Goal: Navigation & Orientation: Understand site structure

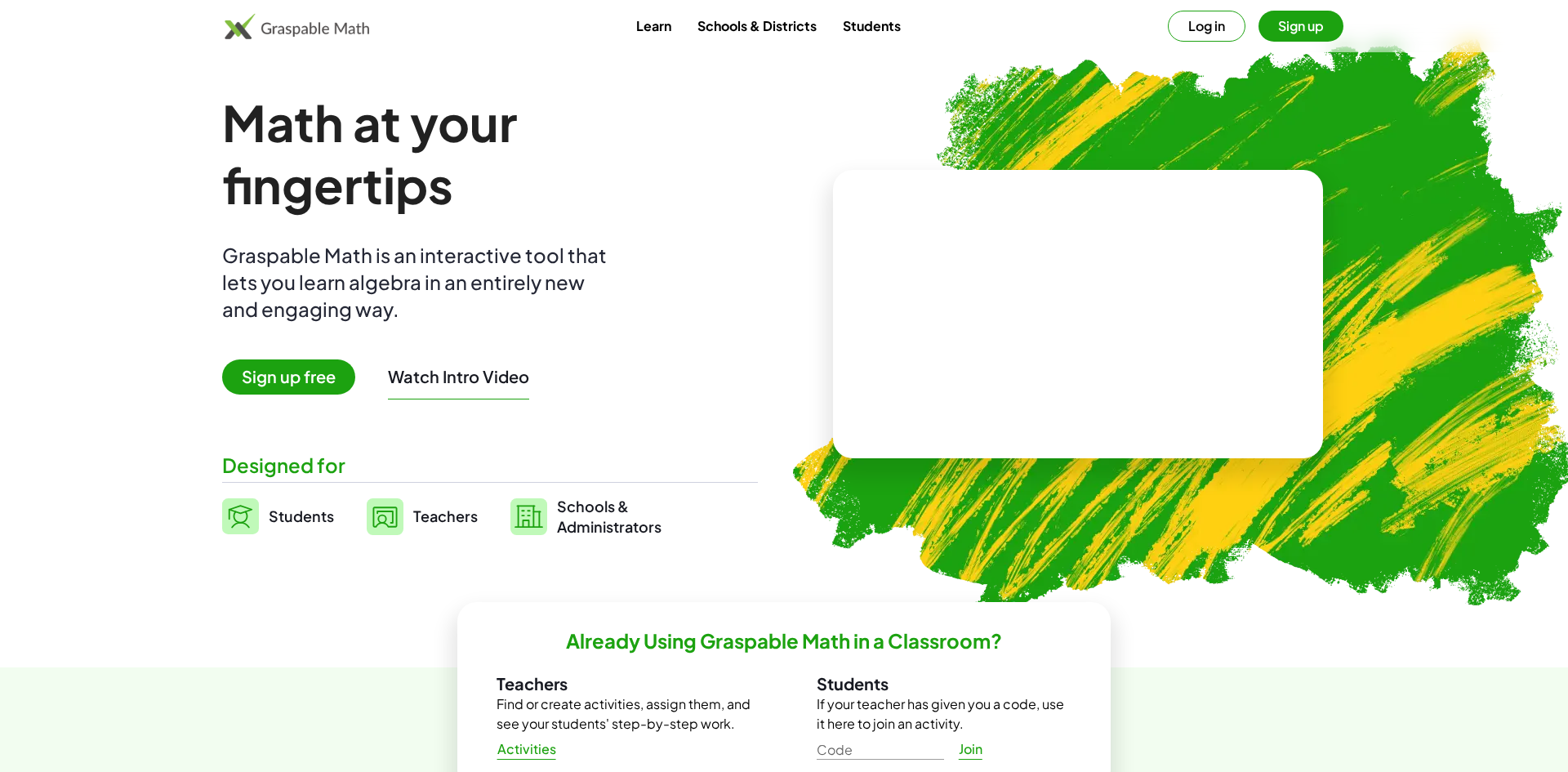
click at [1305, 18] on button "Sign up" at bounding box center [1301, 26] width 85 height 31
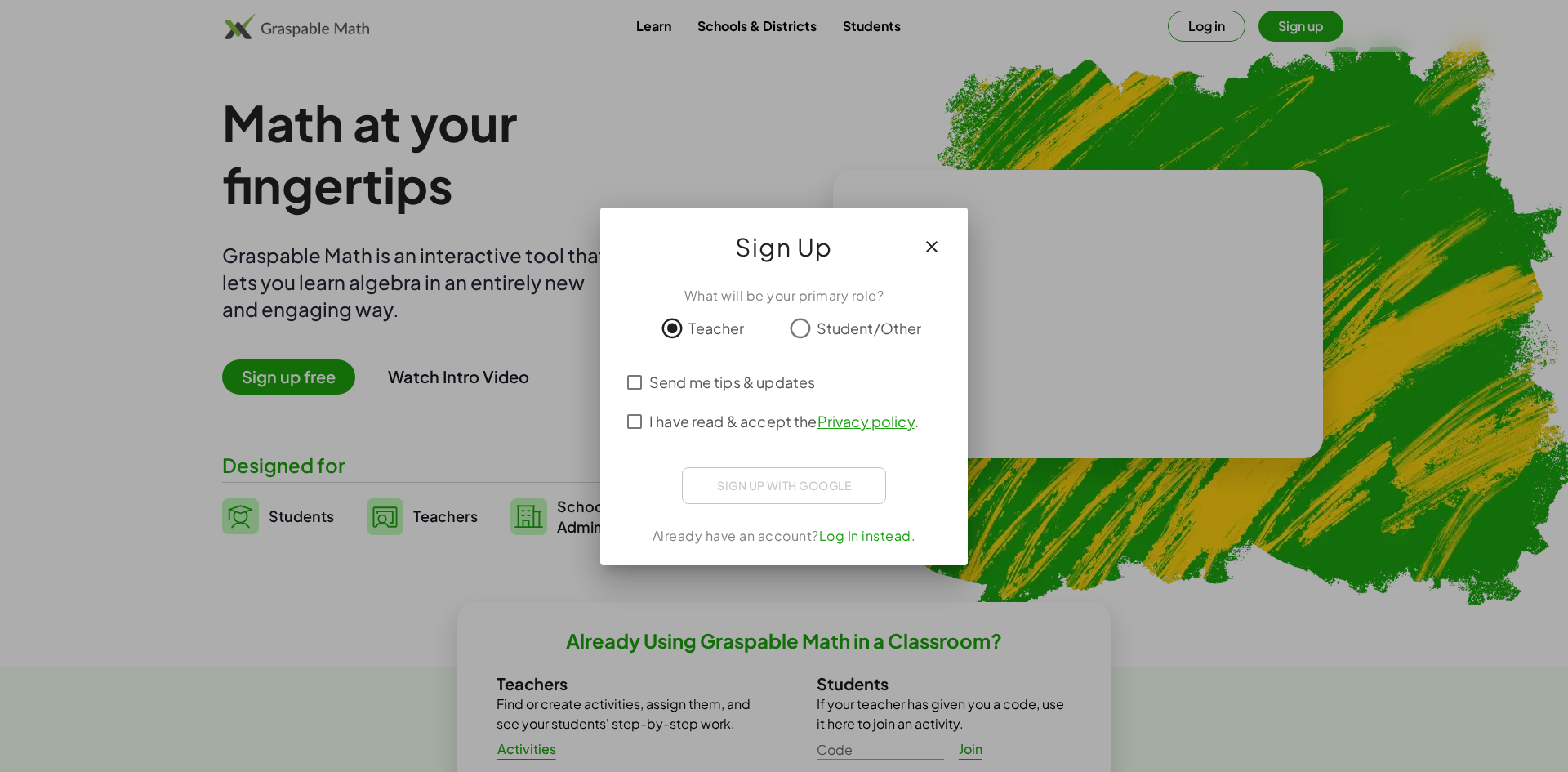
click at [678, 418] on span "I have read & accept the Privacy policy ." at bounding box center [784, 420] width 269 height 22
click at [933, 246] on icon "button" at bounding box center [932, 246] width 19 height 19
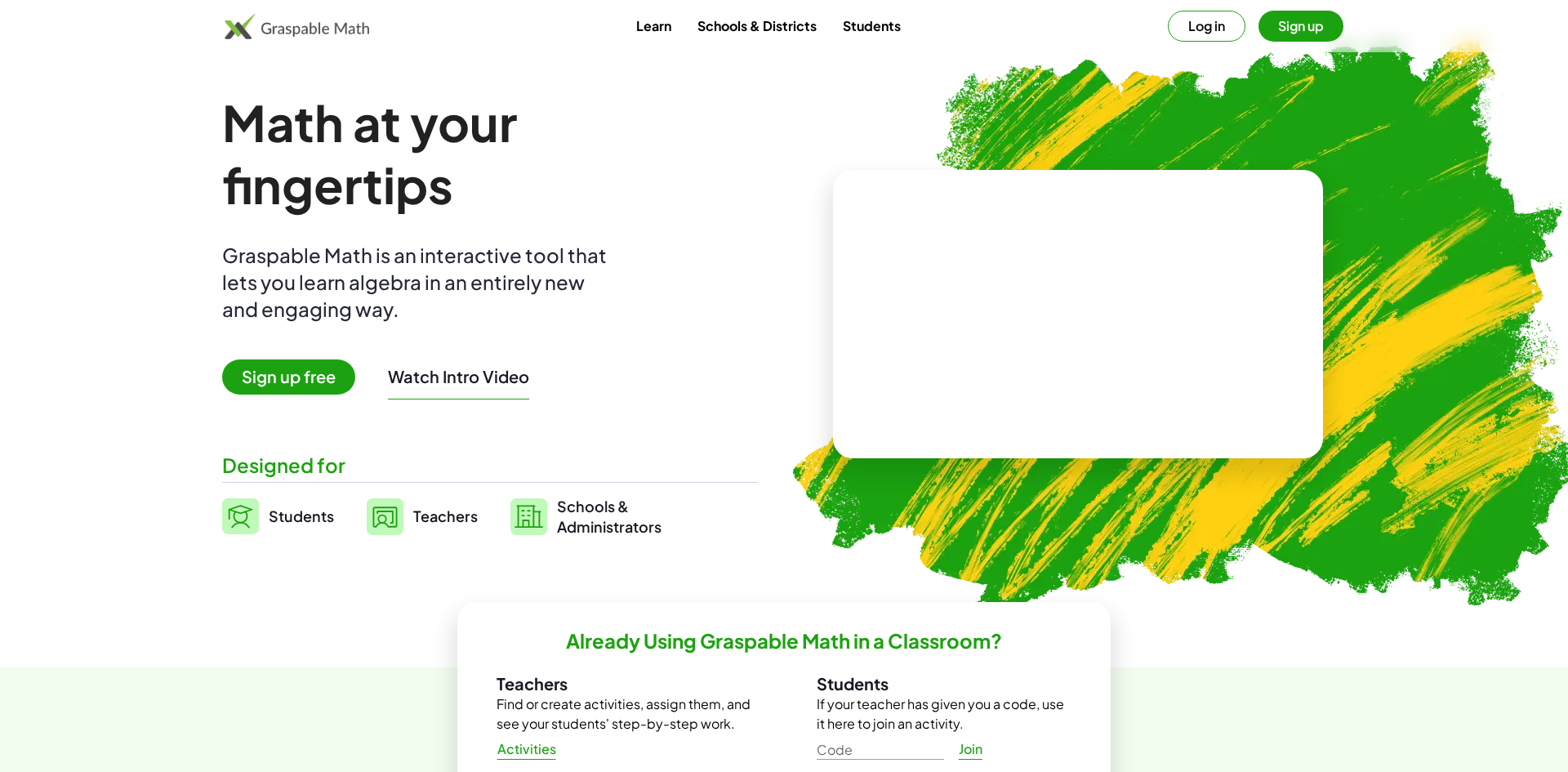
click at [1321, 39] on button "Sign up" at bounding box center [1301, 26] width 85 height 31
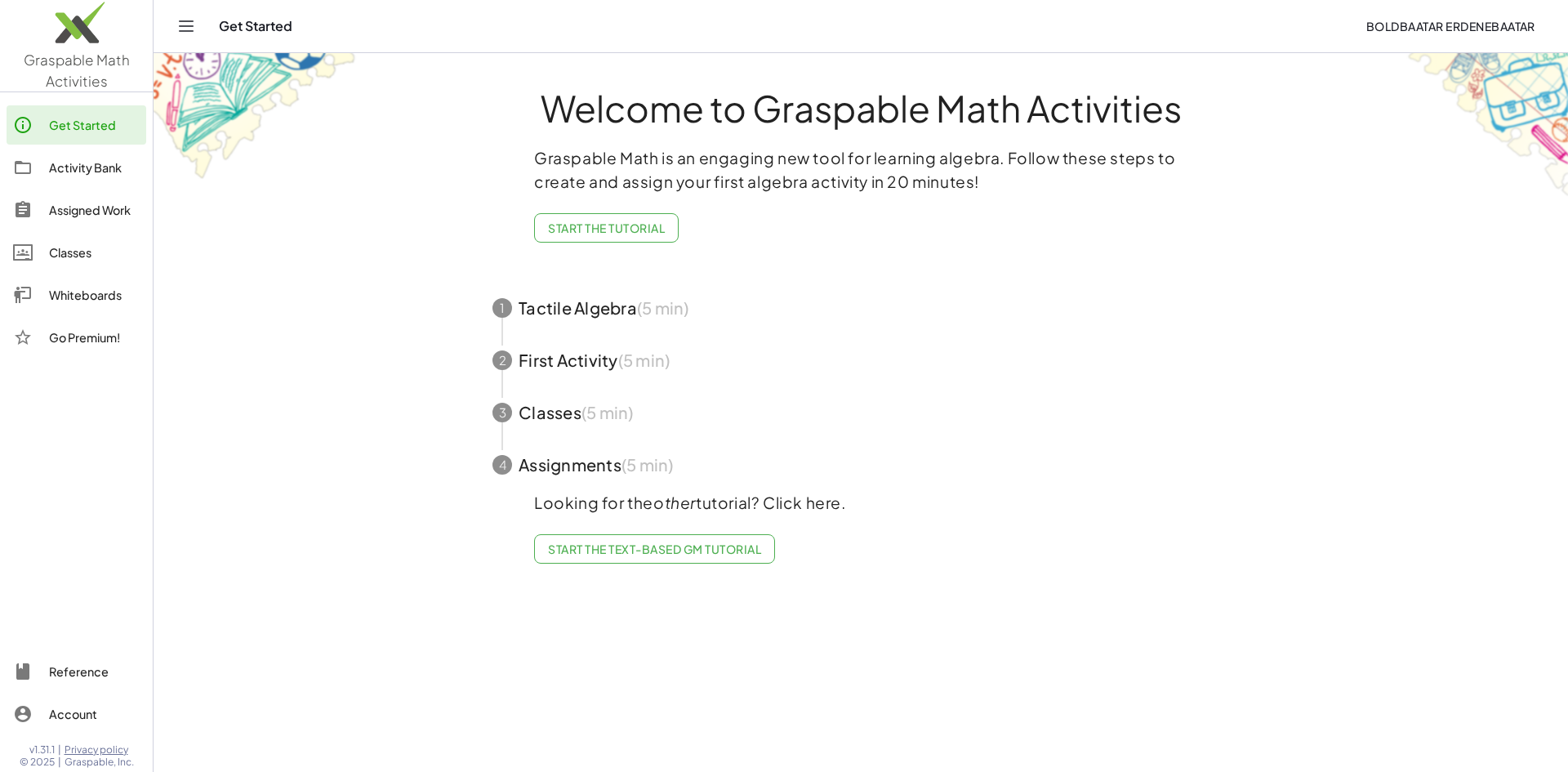
click at [538, 306] on span "button" at bounding box center [861, 308] width 776 height 52
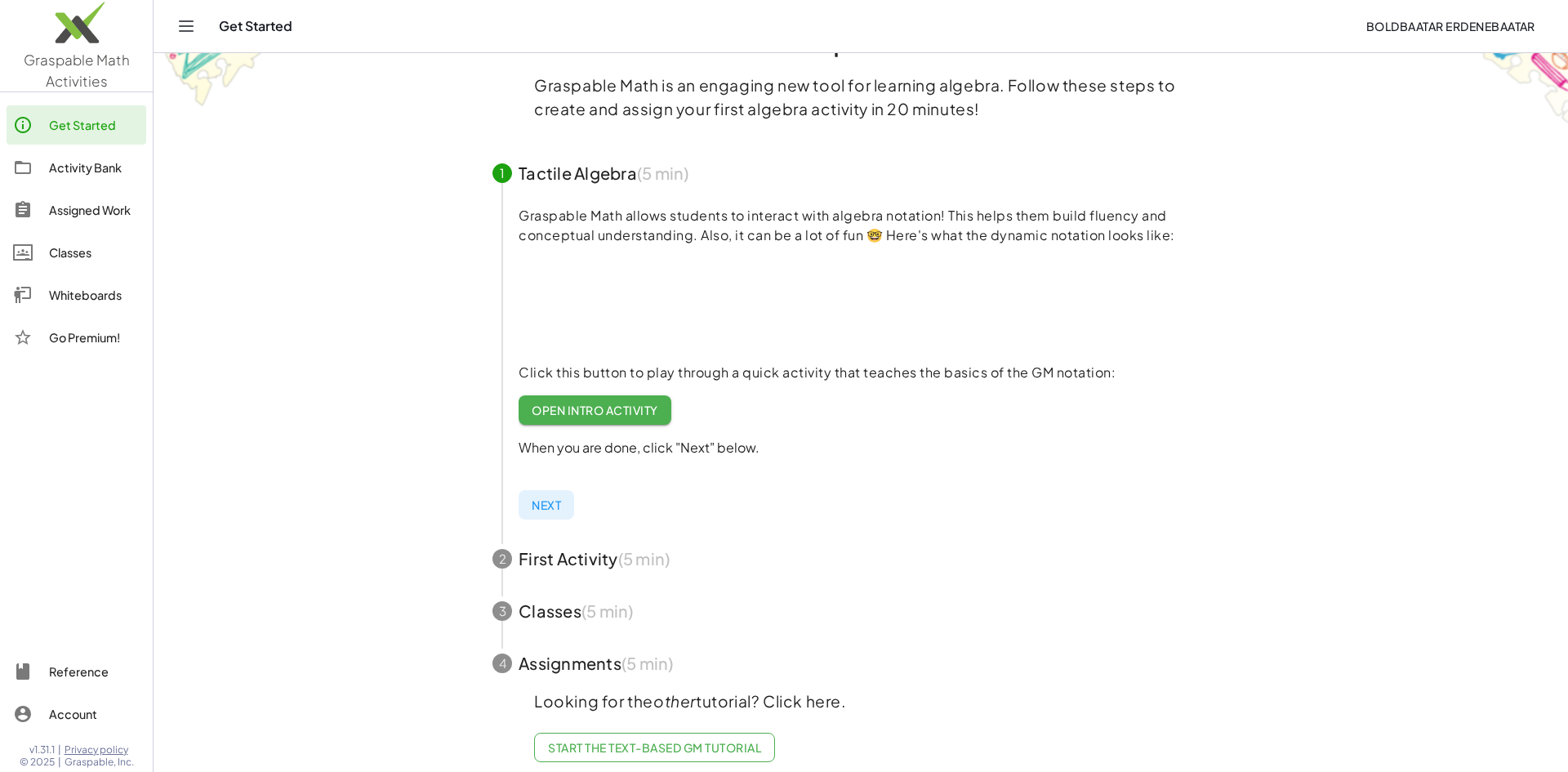
scroll to position [86, 0]
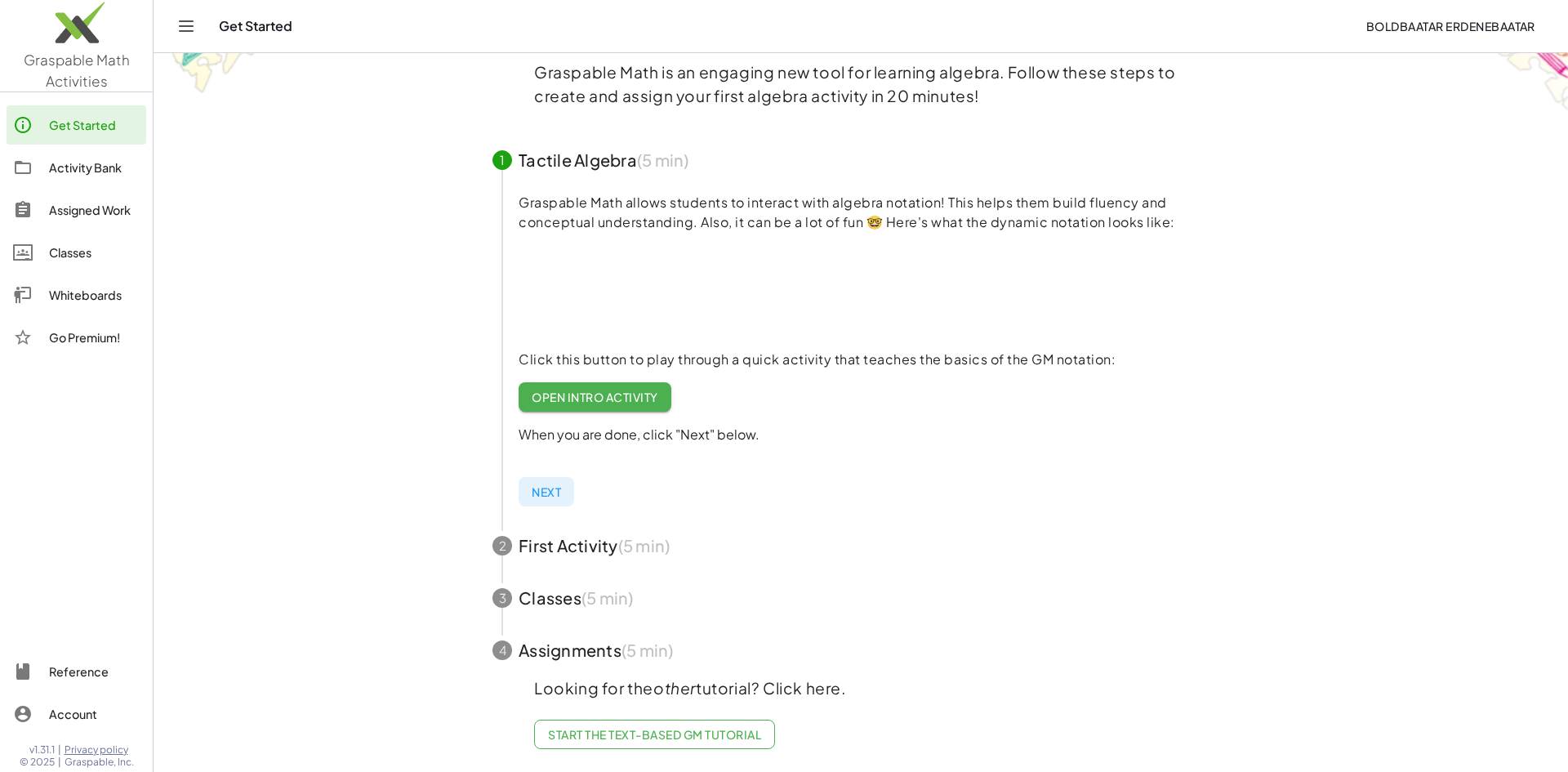
click at [574, 596] on span "button" at bounding box center [861, 598] width 776 height 52
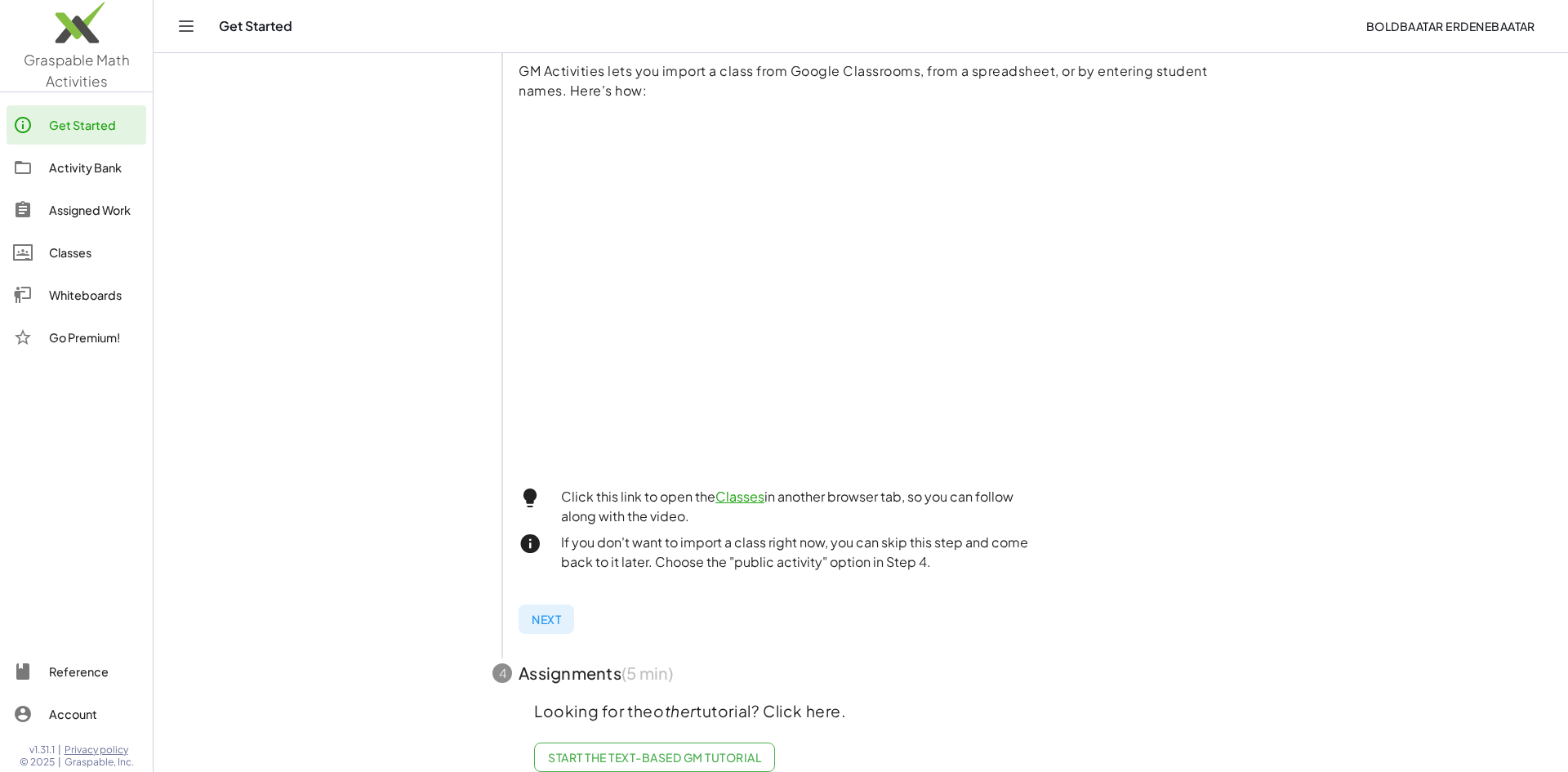
scroll to position [323, 0]
click at [78, 177] on link "Activity Bank" at bounding box center [77, 168] width 140 height 39
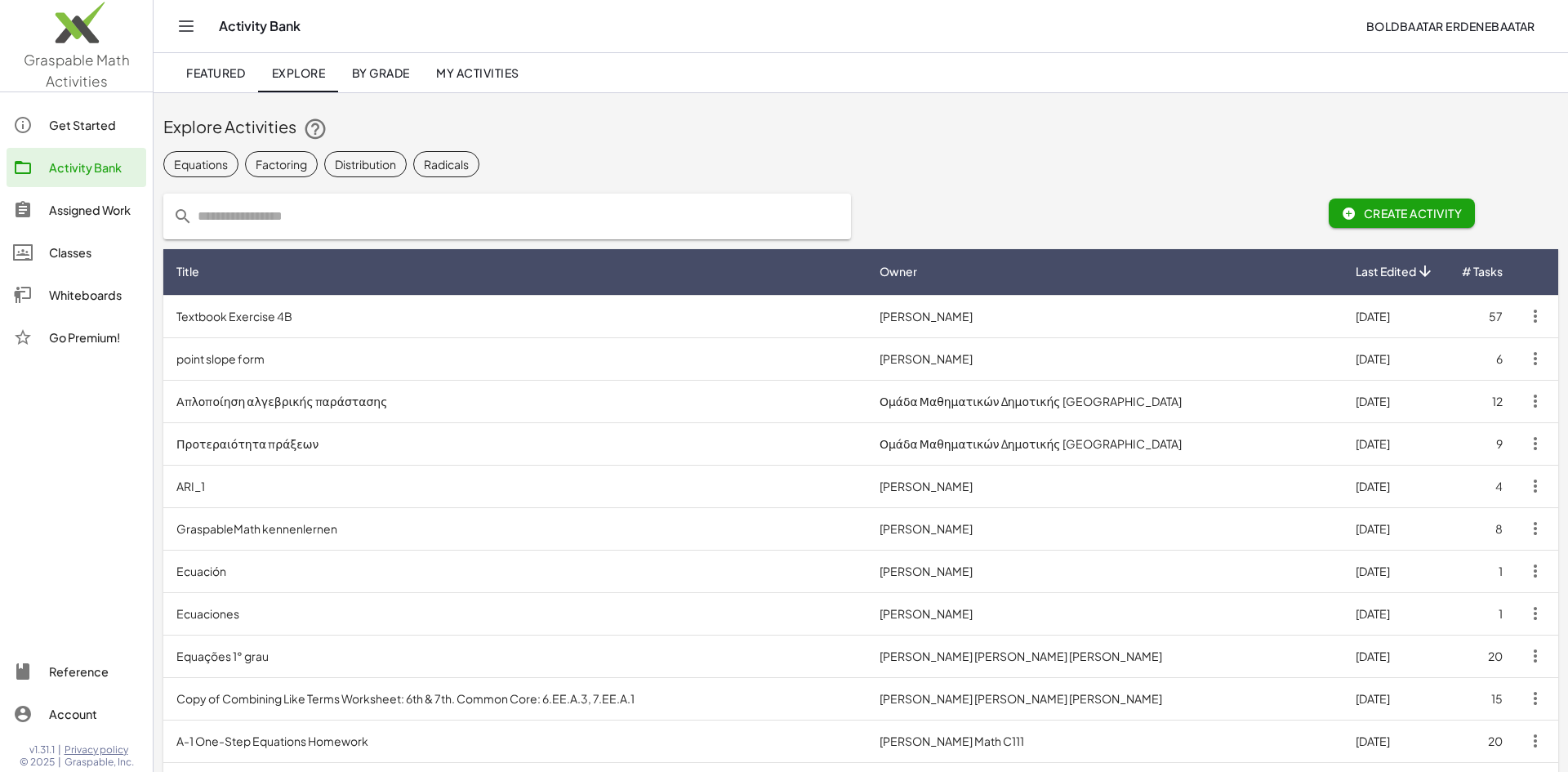
click at [85, 204] on div "Assigned Work" at bounding box center [95, 210] width 91 height 19
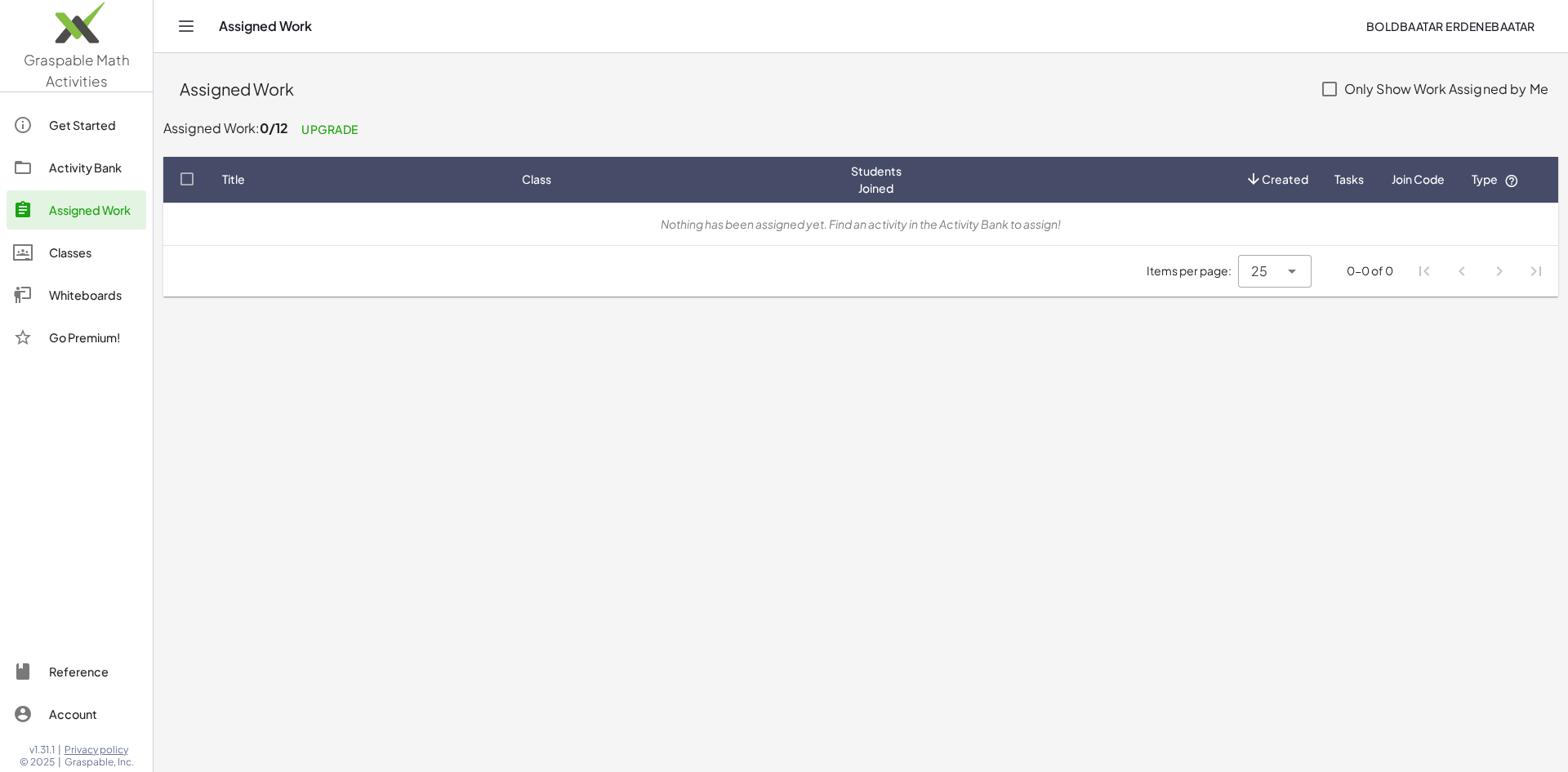
click at [79, 238] on link "Classes" at bounding box center [77, 252] width 140 height 39
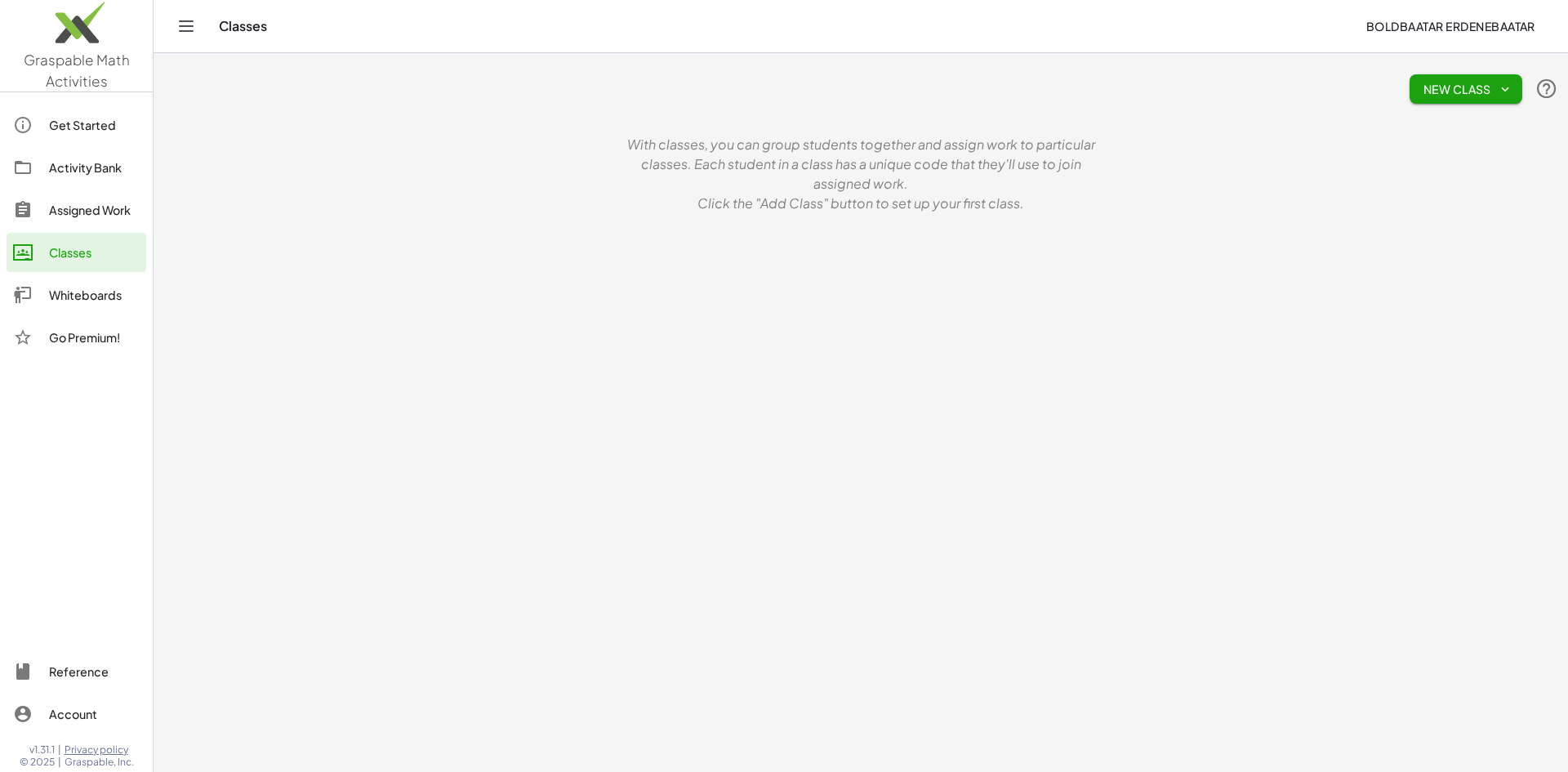
click at [95, 289] on div "Whiteboards" at bounding box center [95, 294] width 91 height 19
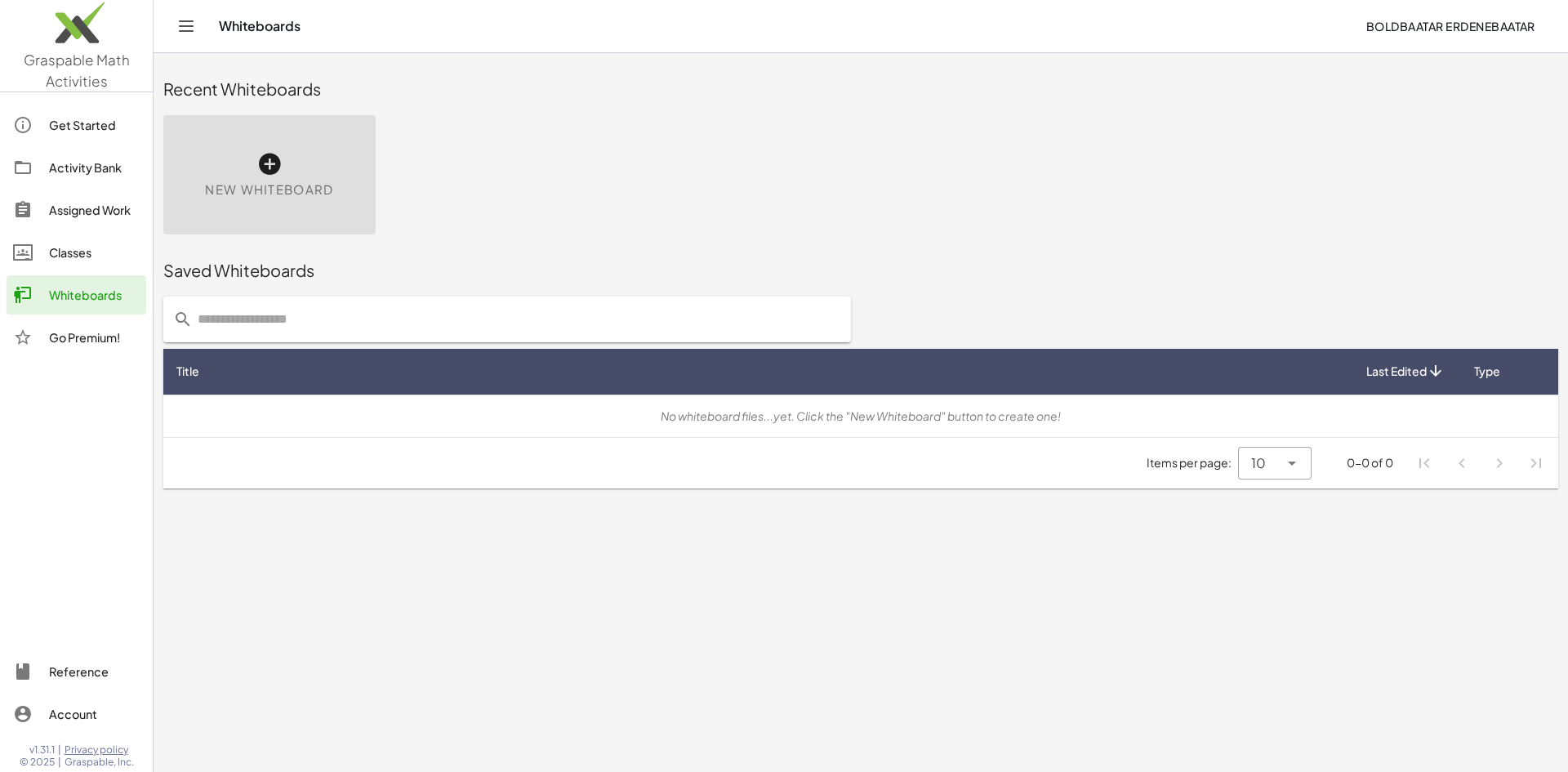
click at [90, 330] on div "Go Premium!" at bounding box center [95, 337] width 91 height 19
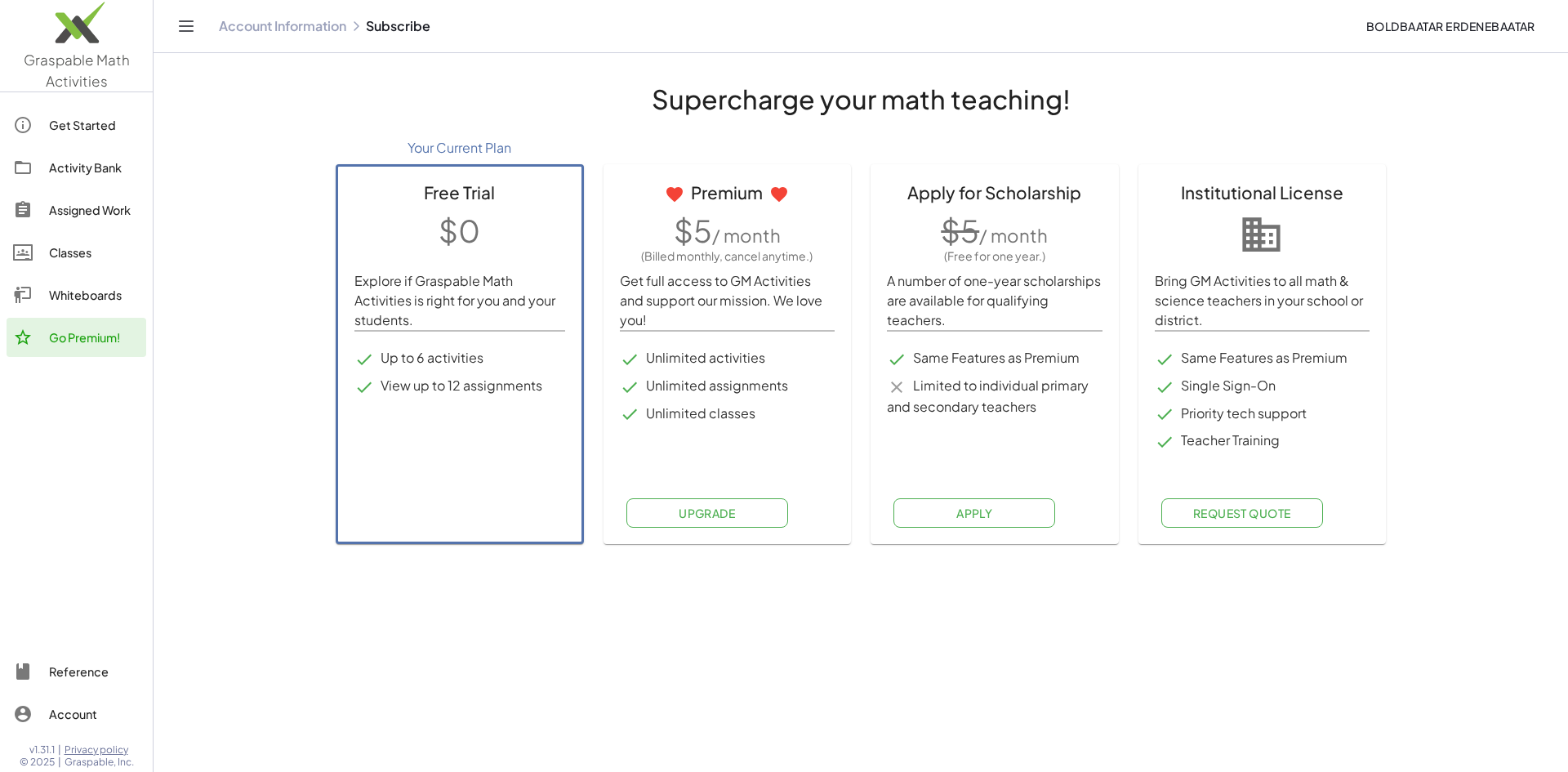
click at [93, 122] on div "Get Started" at bounding box center [95, 125] width 91 height 19
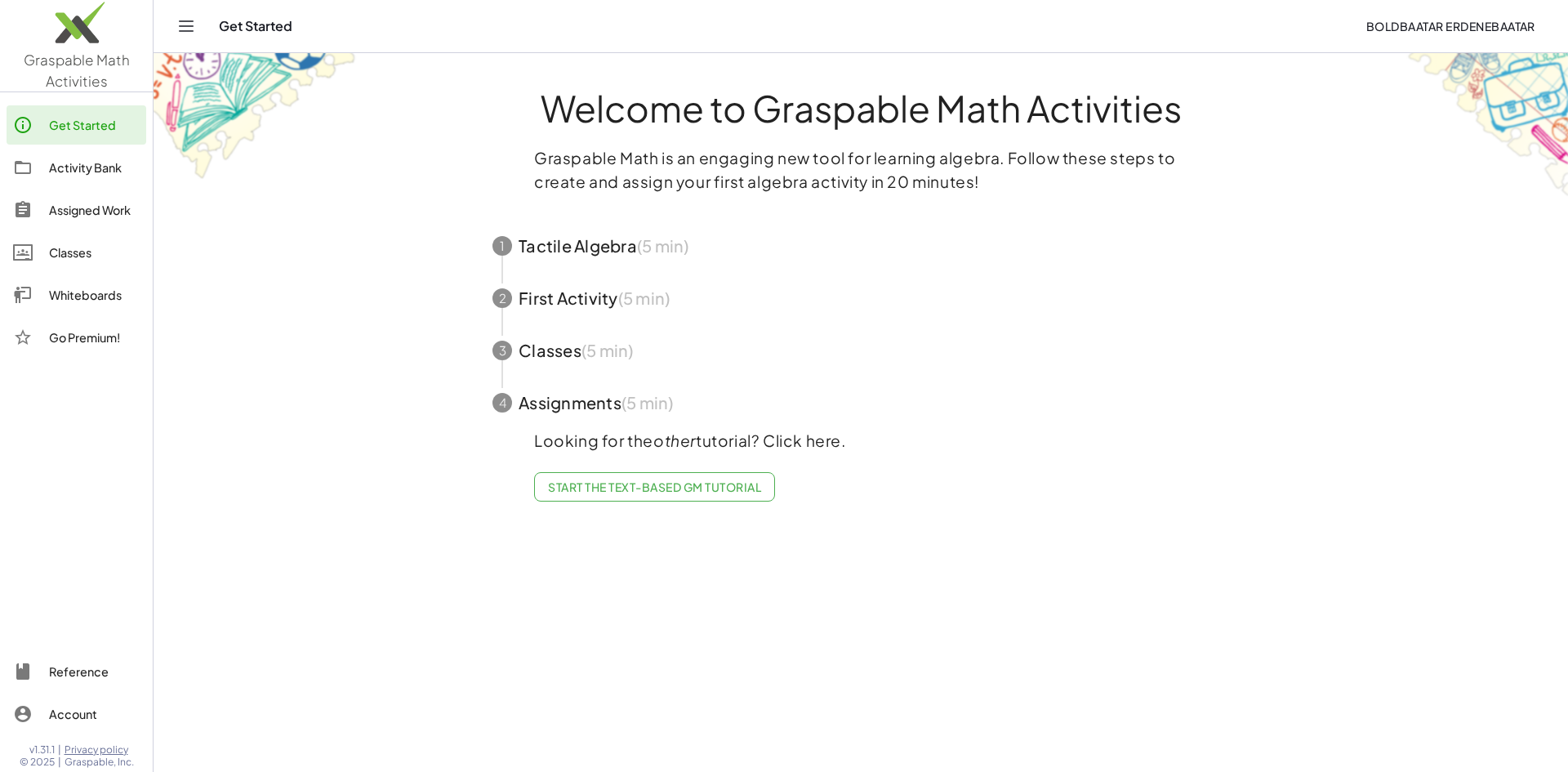
click at [67, 173] on div "Activity Bank" at bounding box center [95, 168] width 91 height 19
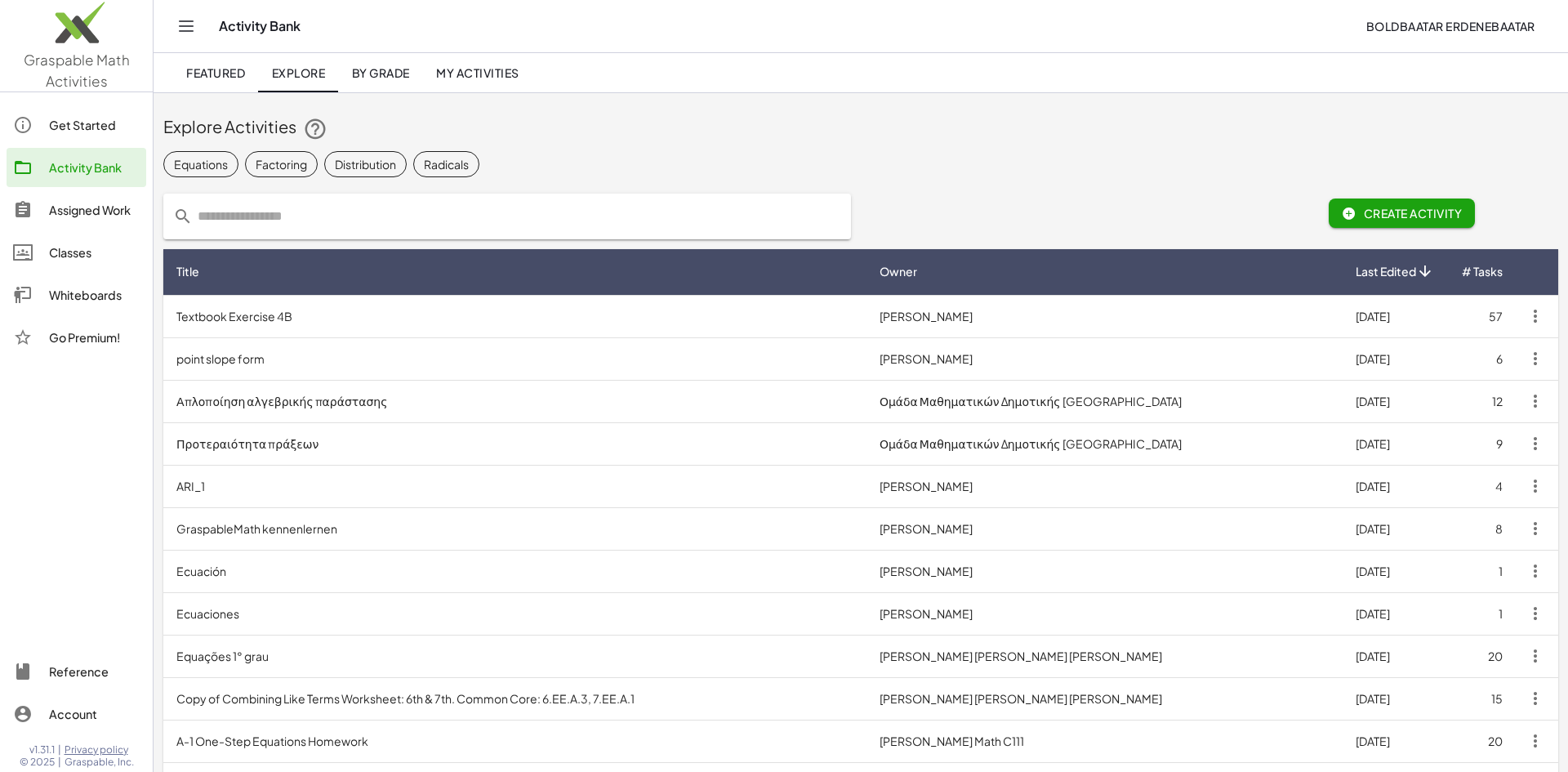
click at [1461, 226] on button "Create Activity" at bounding box center [1401, 213] width 146 height 29
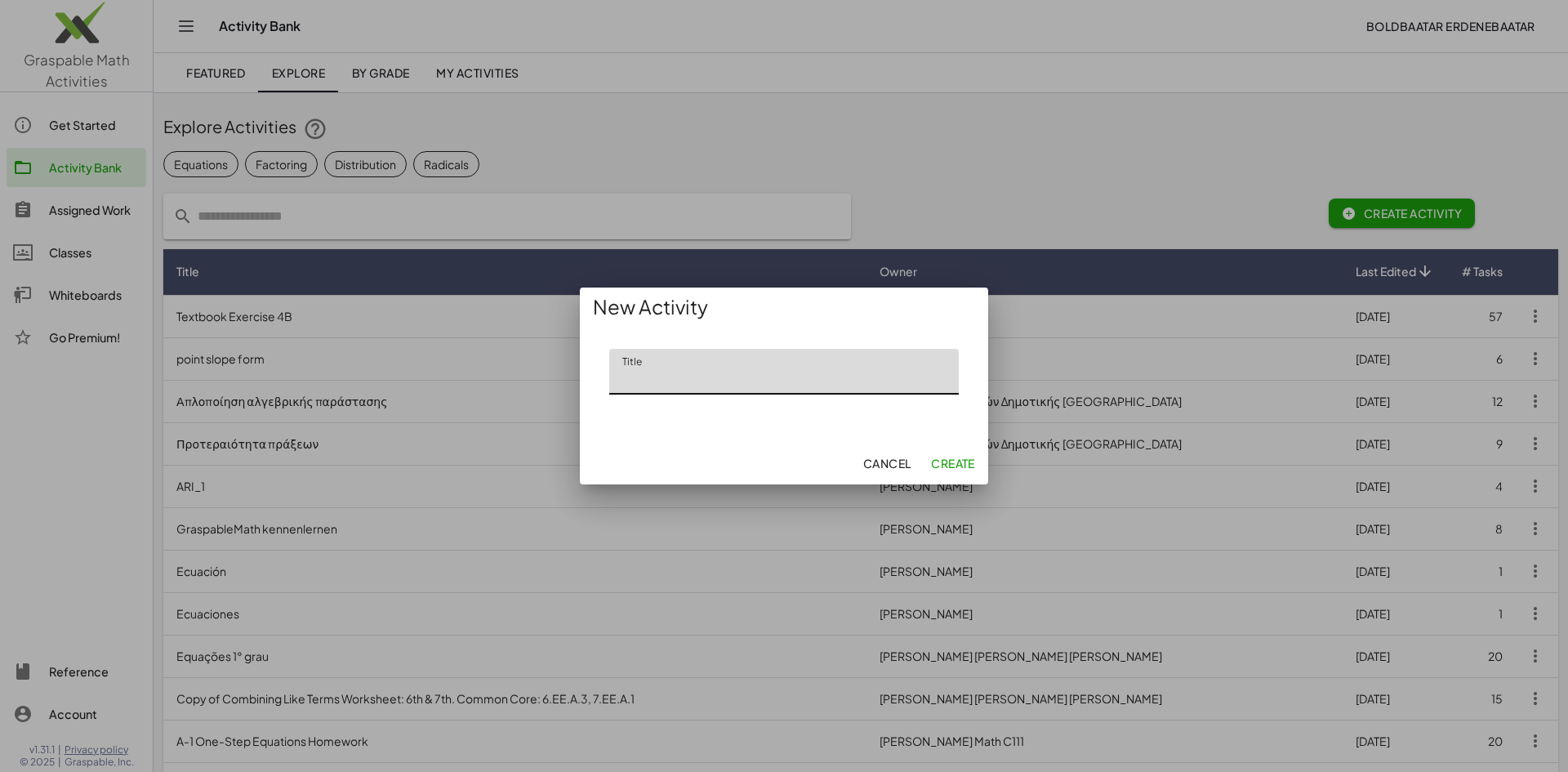
click at [895, 458] on span "Cancel" at bounding box center [887, 462] width 48 height 15
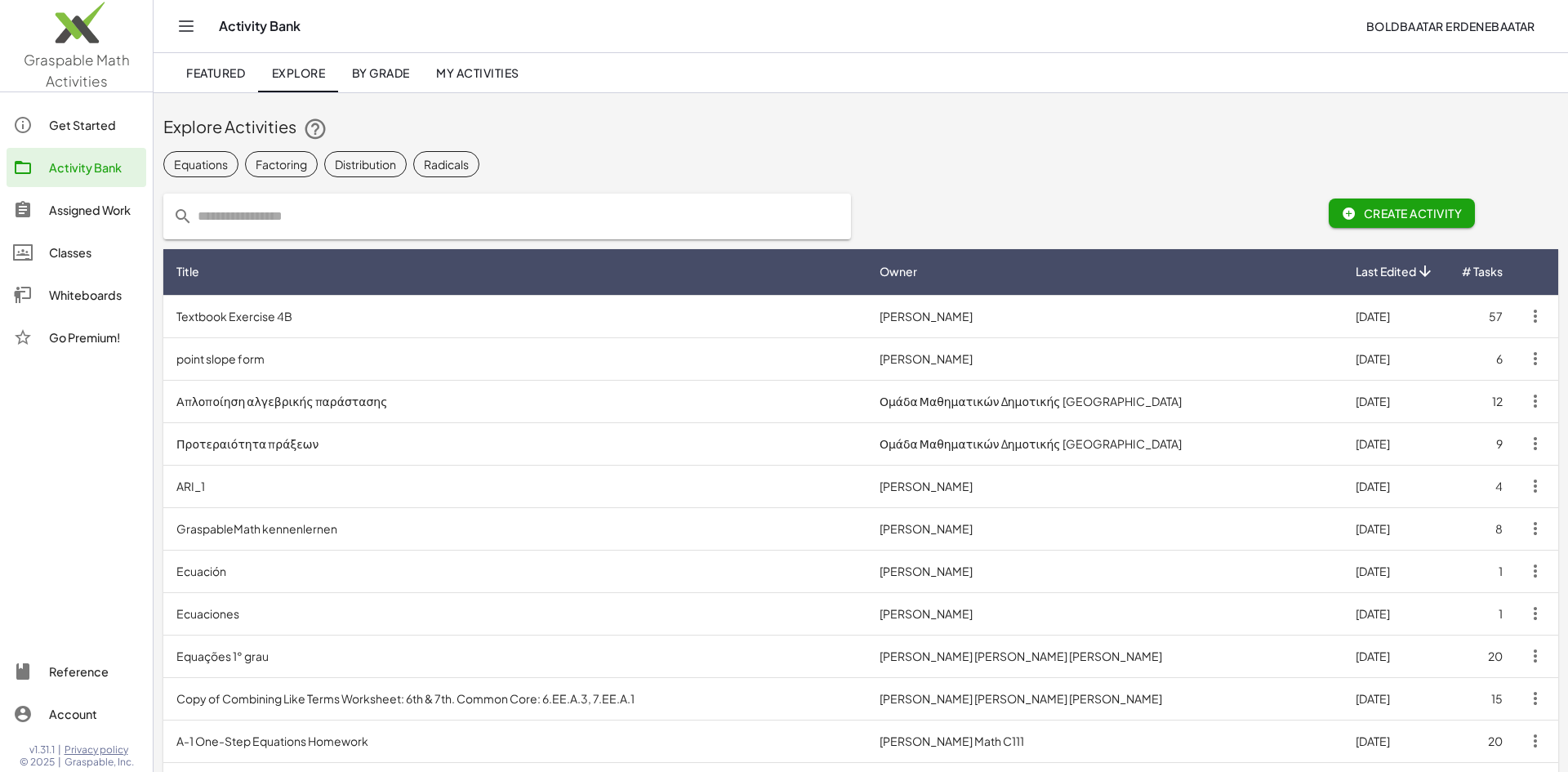
click at [391, 89] on link "By Grade" at bounding box center [380, 73] width 84 height 39
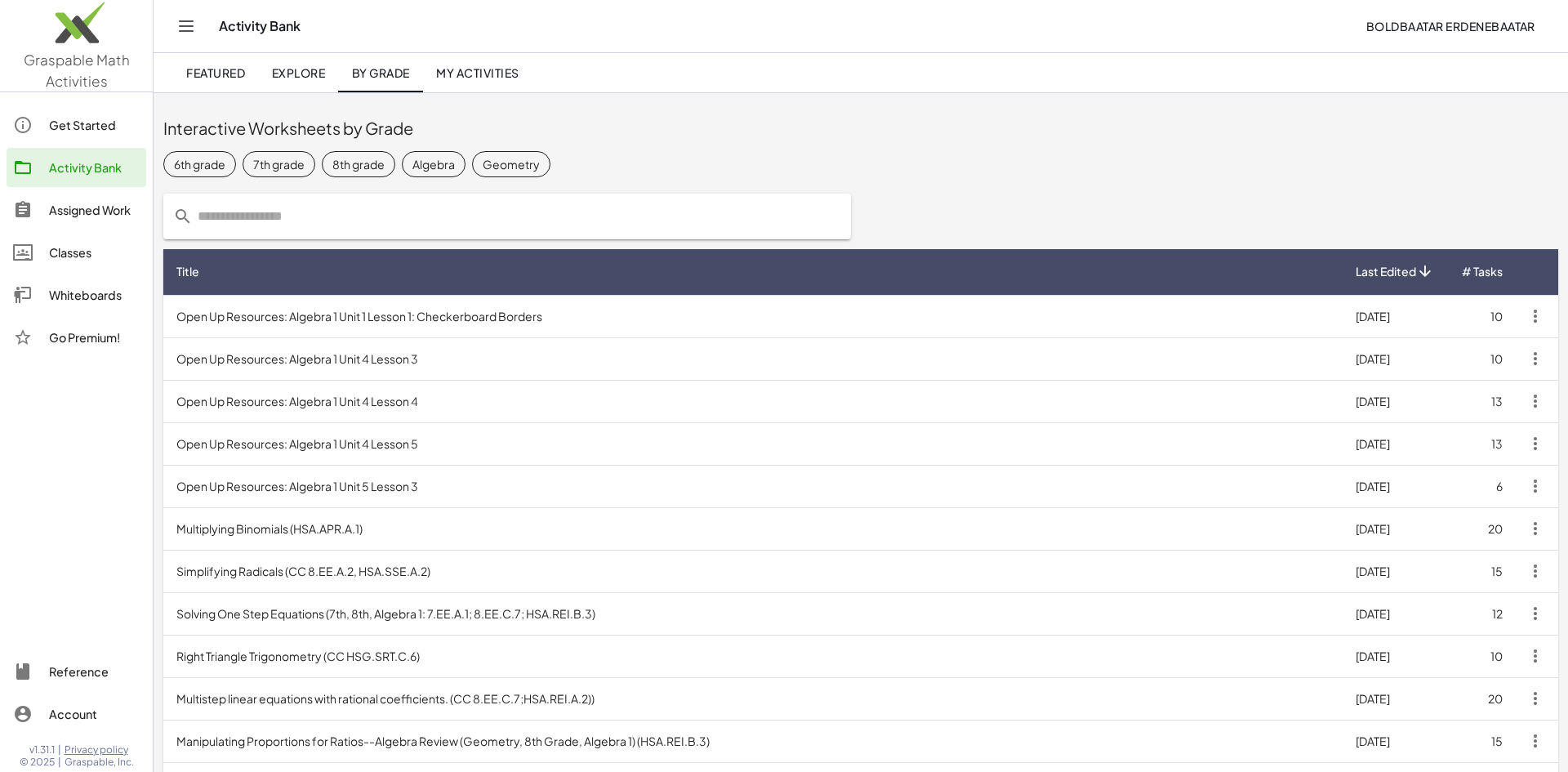
click at [461, 86] on link "My Activities" at bounding box center [478, 73] width 110 height 39
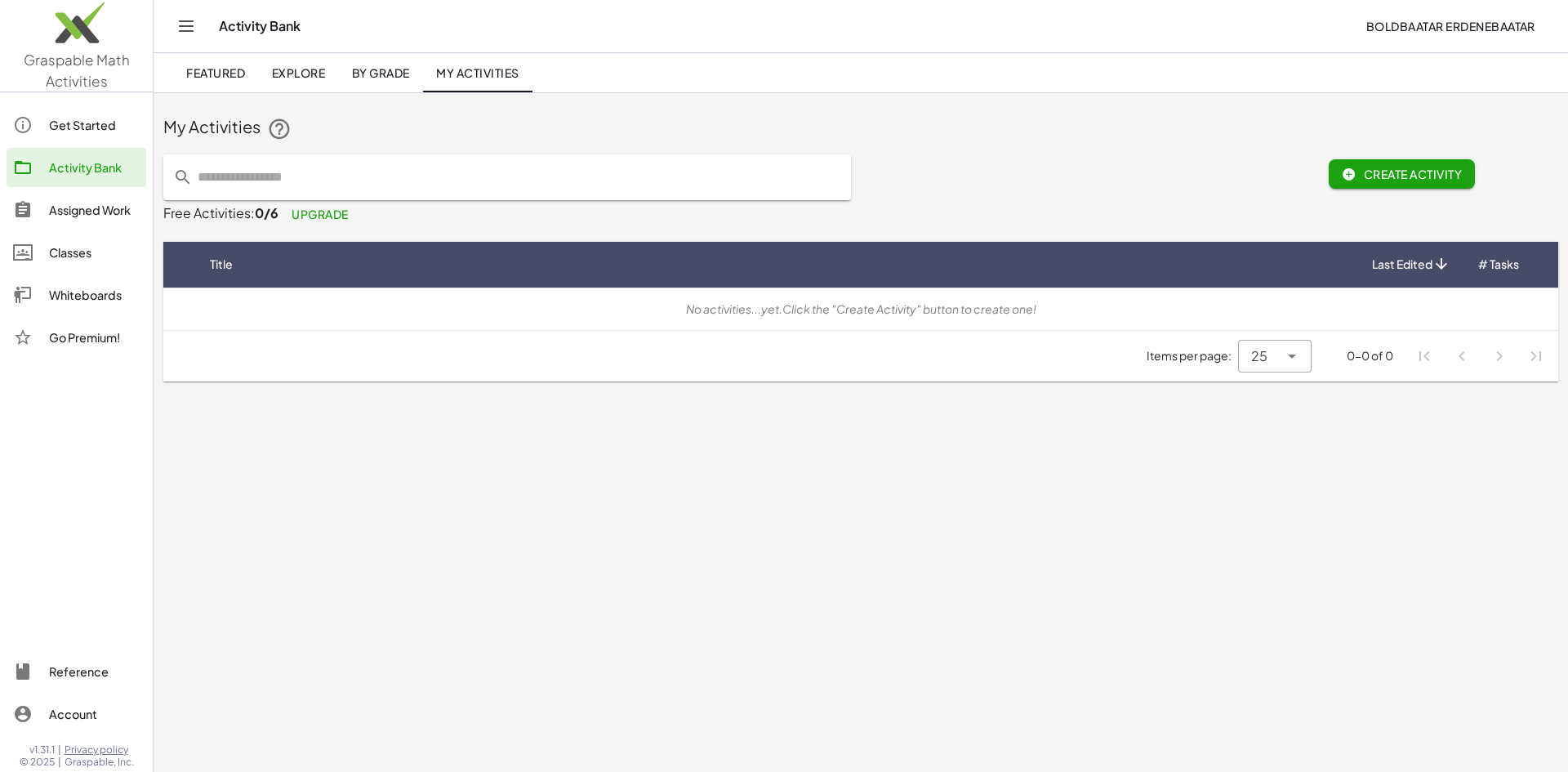
click at [181, 29] on icon "Toggle navigation" at bounding box center [186, 26] width 19 height 19
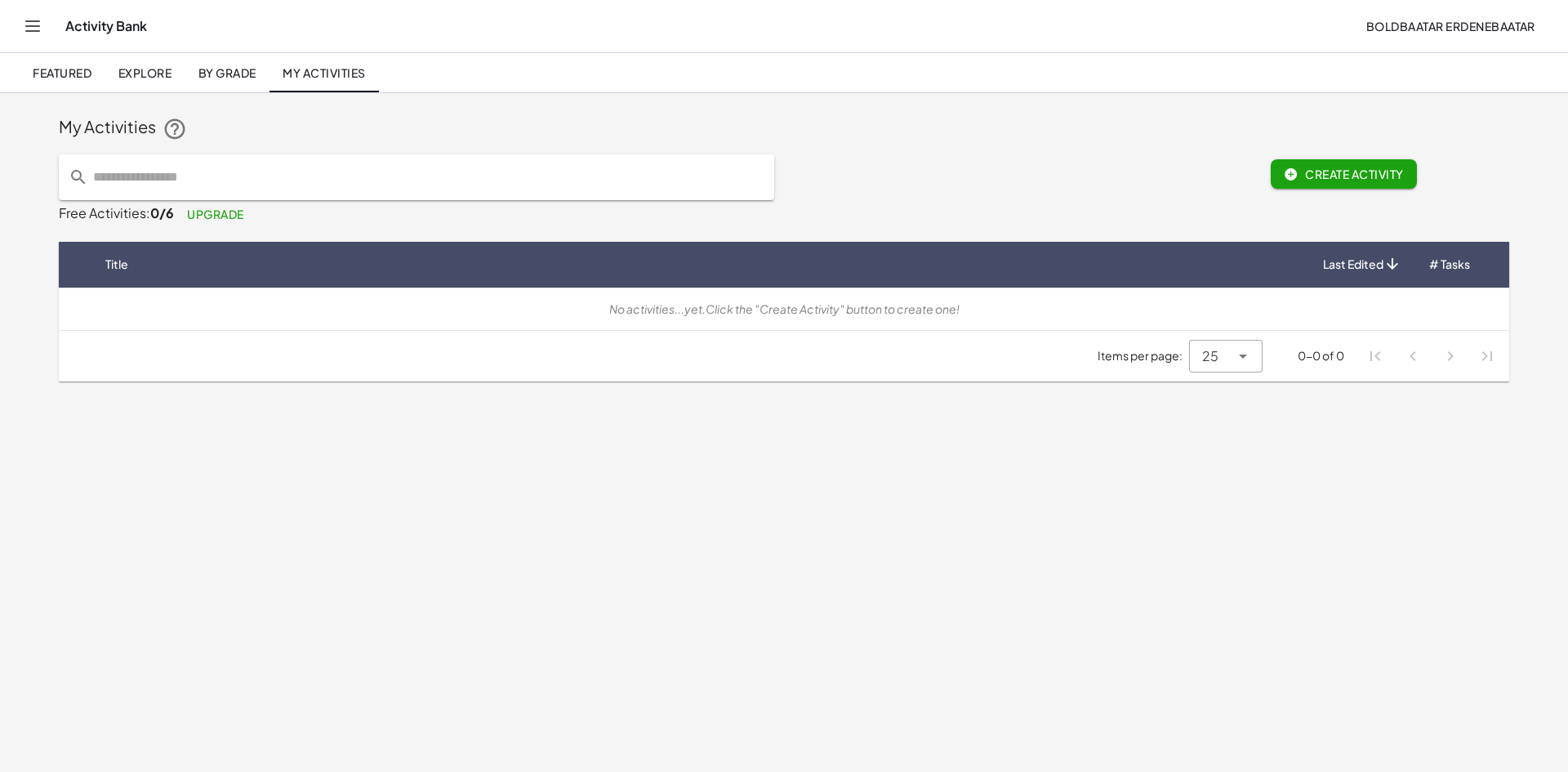
click at [31, 34] on icon "Toggle navigation" at bounding box center [33, 26] width 19 height 19
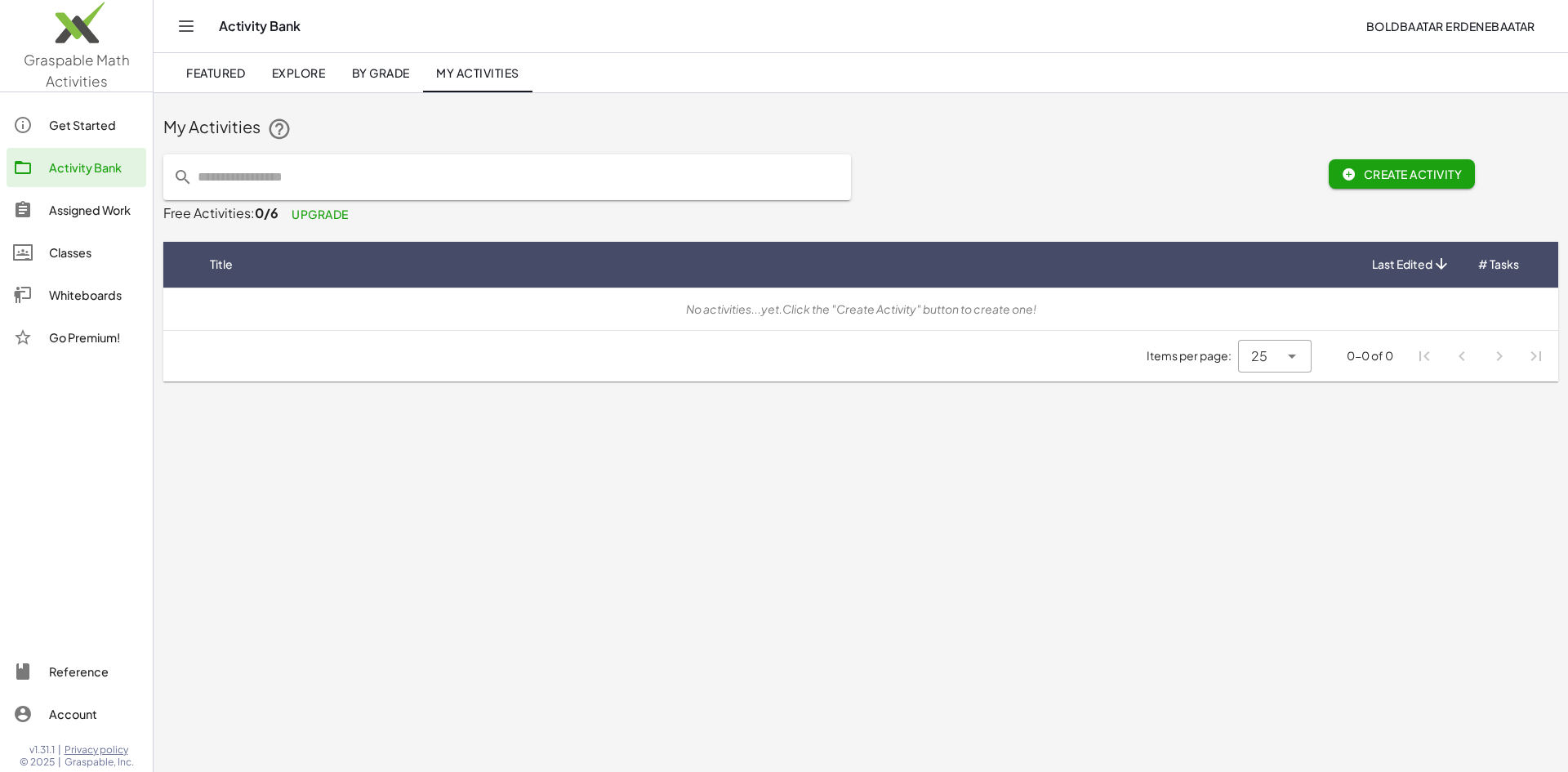
click at [71, 678] on div "Reference" at bounding box center [95, 671] width 91 height 19
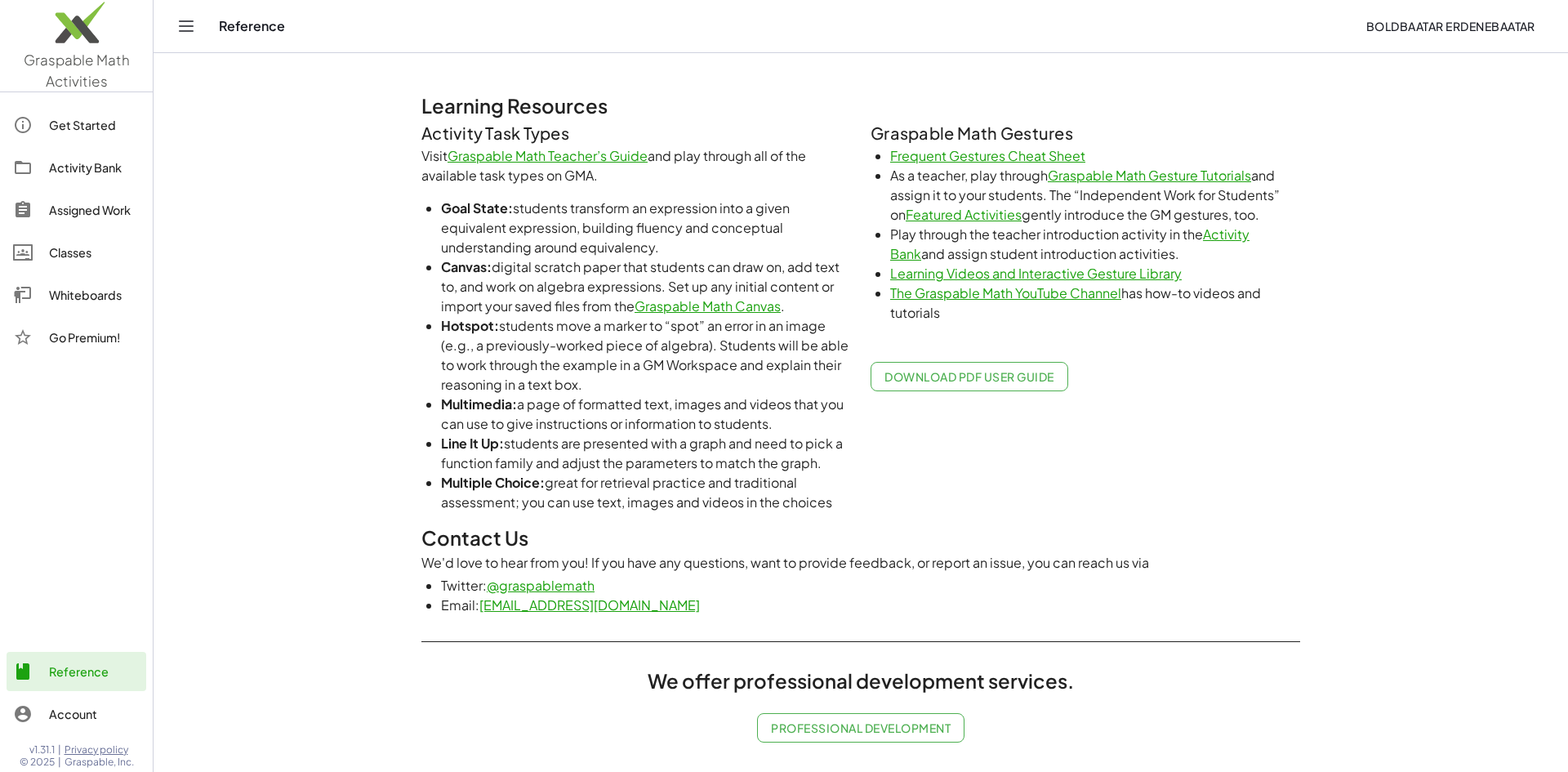
scroll to position [825, 0]
